Goal: Task Accomplishment & Management: Manage account settings

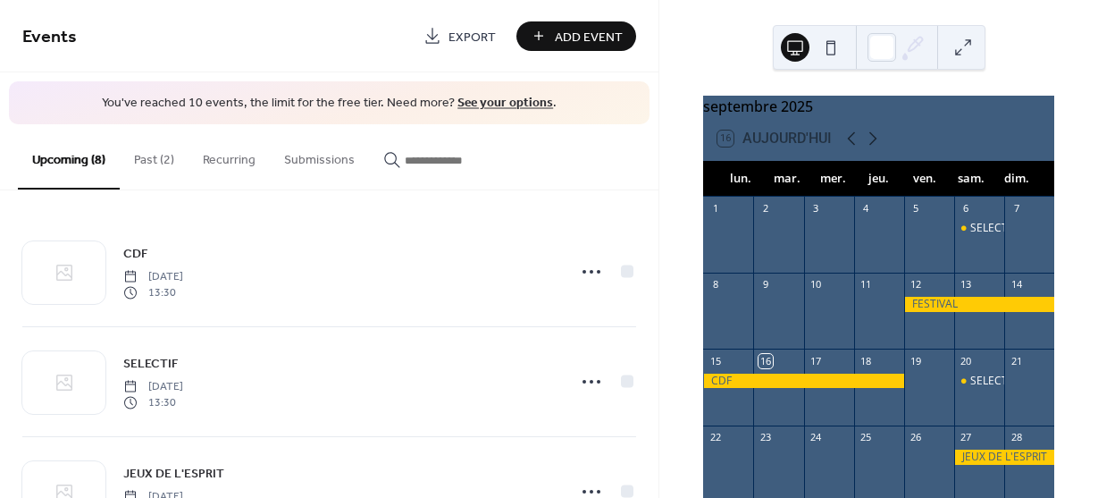
click at [154, 156] on button "Past (2)" at bounding box center [154, 155] width 69 height 63
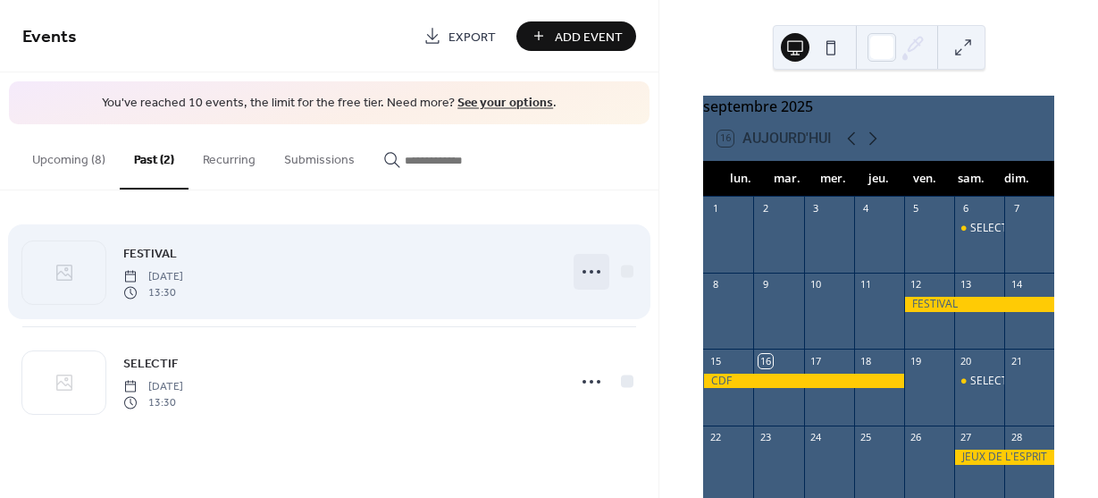
click at [598, 272] on circle at bounding box center [599, 272] width 4 height 4
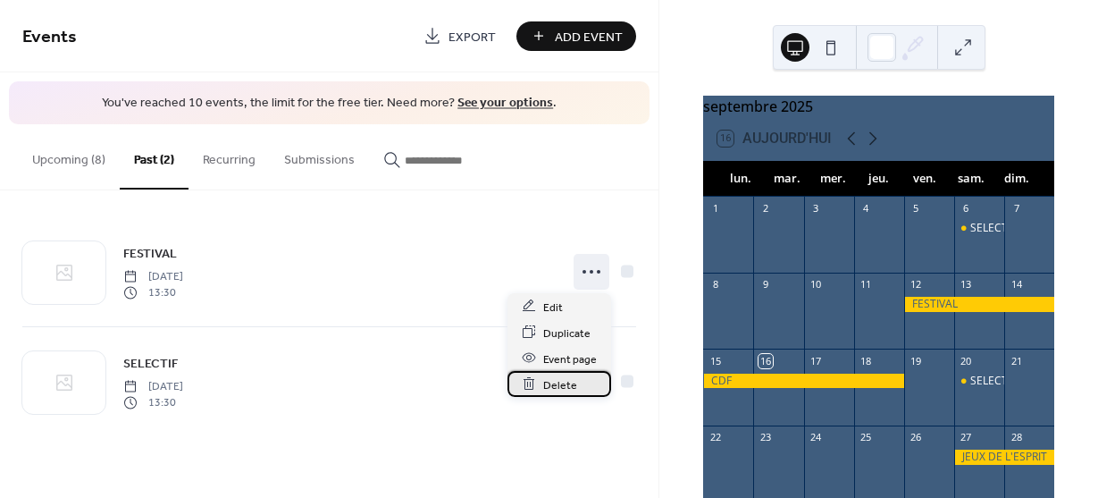
click at [558, 385] on span "Delete" at bounding box center [560, 384] width 34 height 19
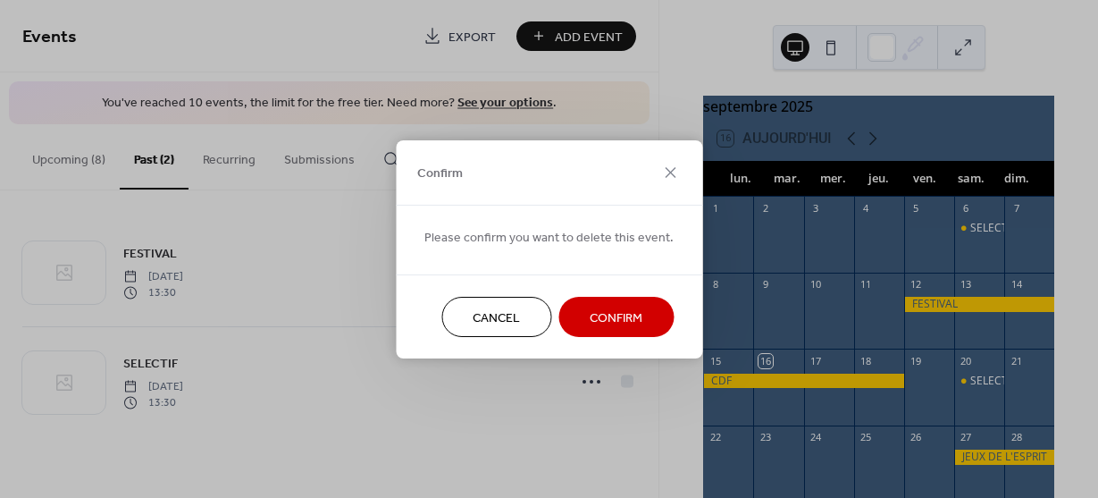
click at [604, 316] on span "Confirm" at bounding box center [616, 317] width 53 height 19
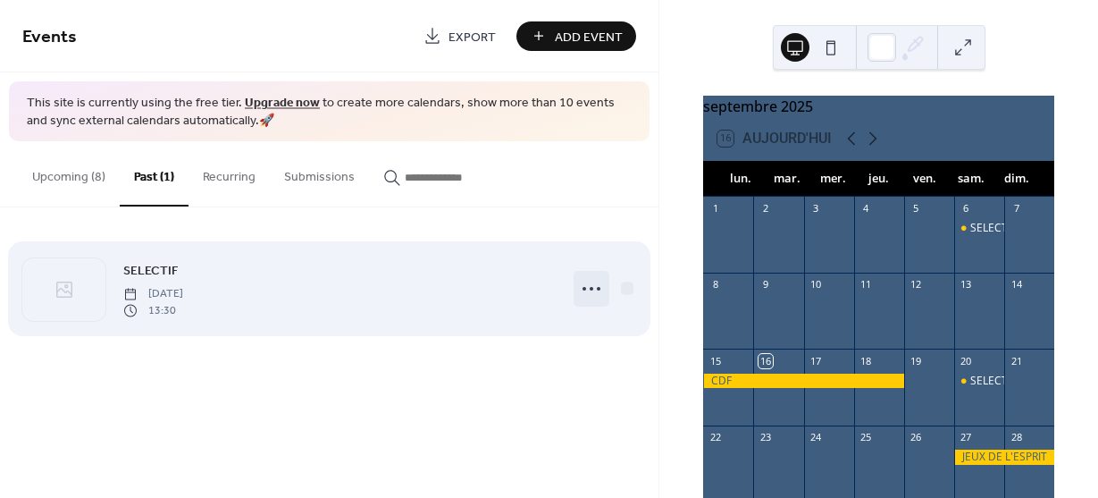
click at [591, 286] on icon at bounding box center [591, 288] width 29 height 29
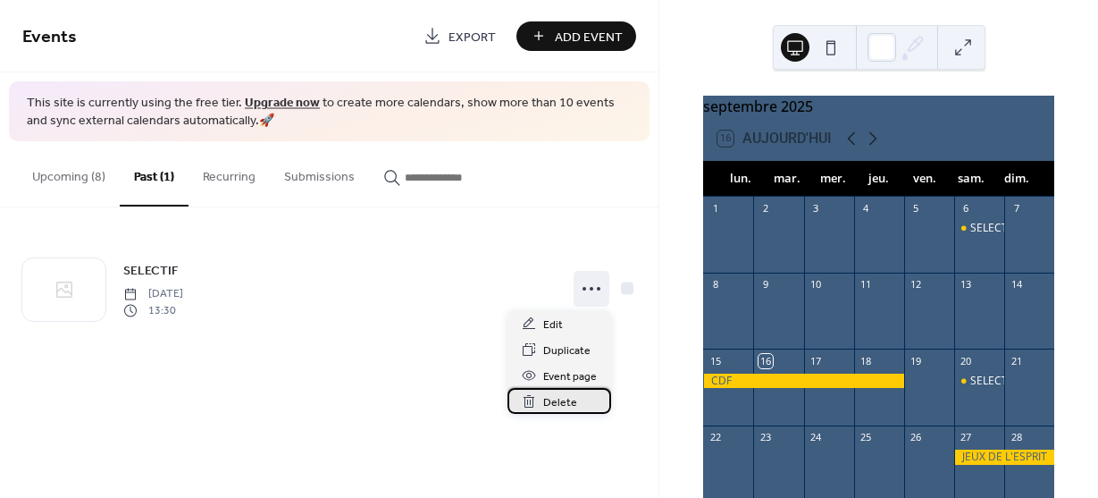
click at [552, 401] on span "Delete" at bounding box center [560, 402] width 34 height 19
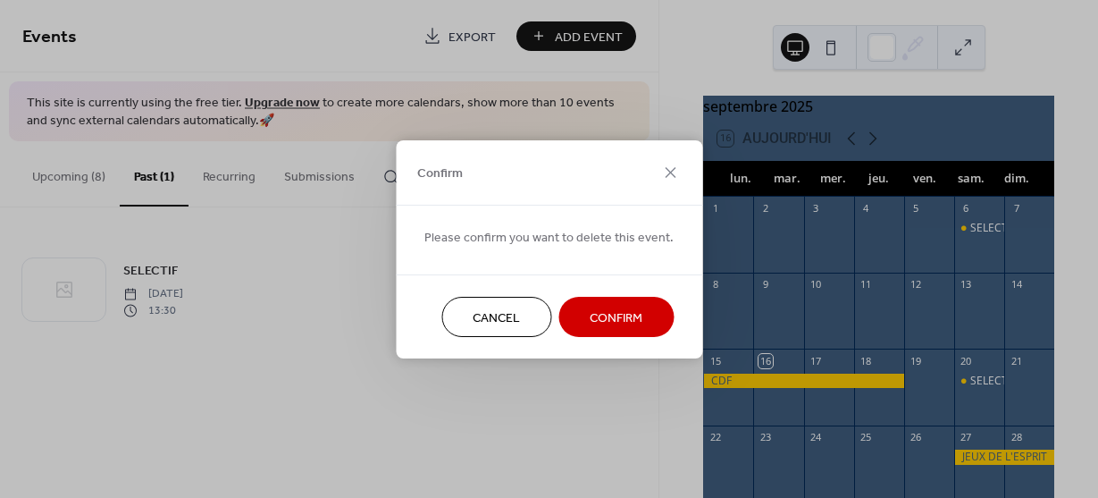
click at [610, 317] on span "Confirm" at bounding box center [616, 317] width 53 height 19
